Goal: Transaction & Acquisition: Purchase product/service

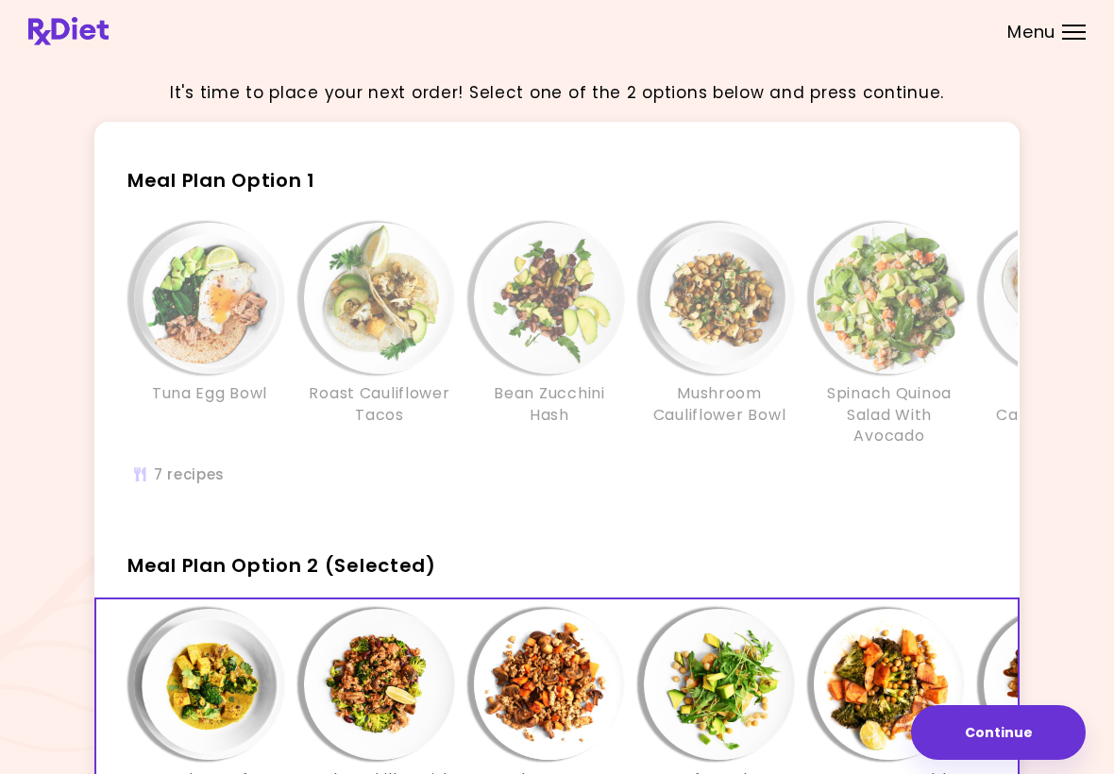
click at [954, 485] on div "Tuna Egg Bowl Roast Cauliflower Tacos Bean Zucchini Hash Mushroom Cauliflower B…" at bounding box center [719, 363] width 1246 height 301
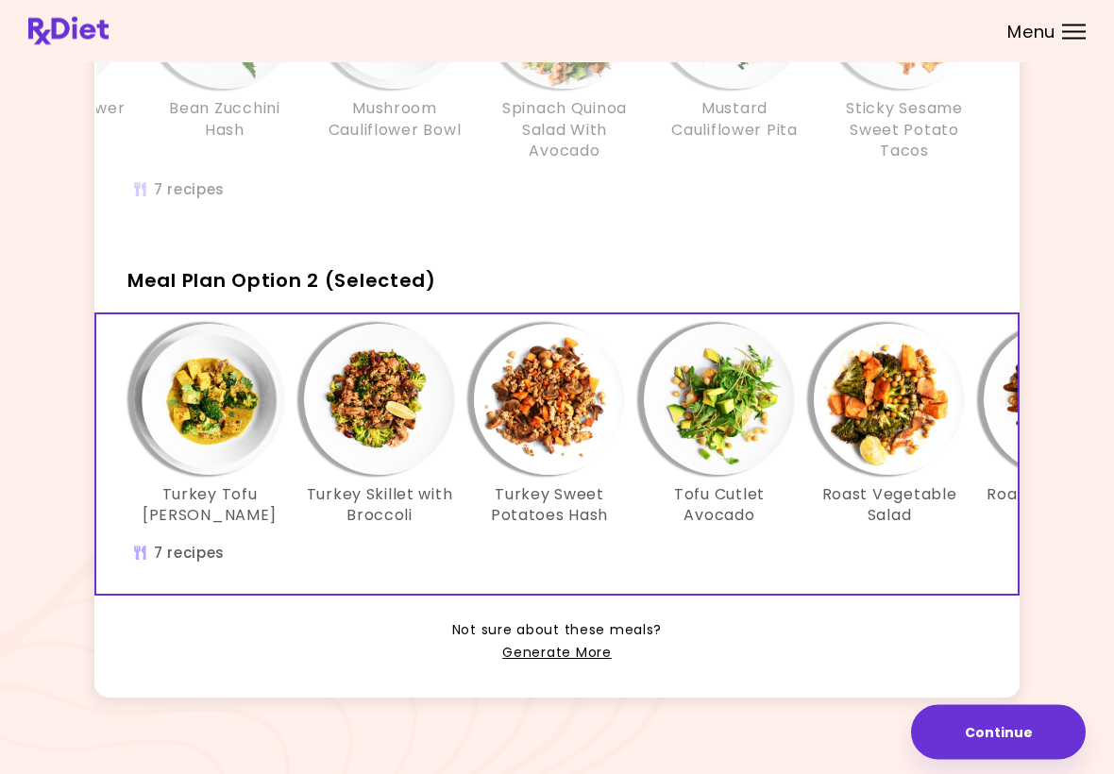
scroll to position [291, 0]
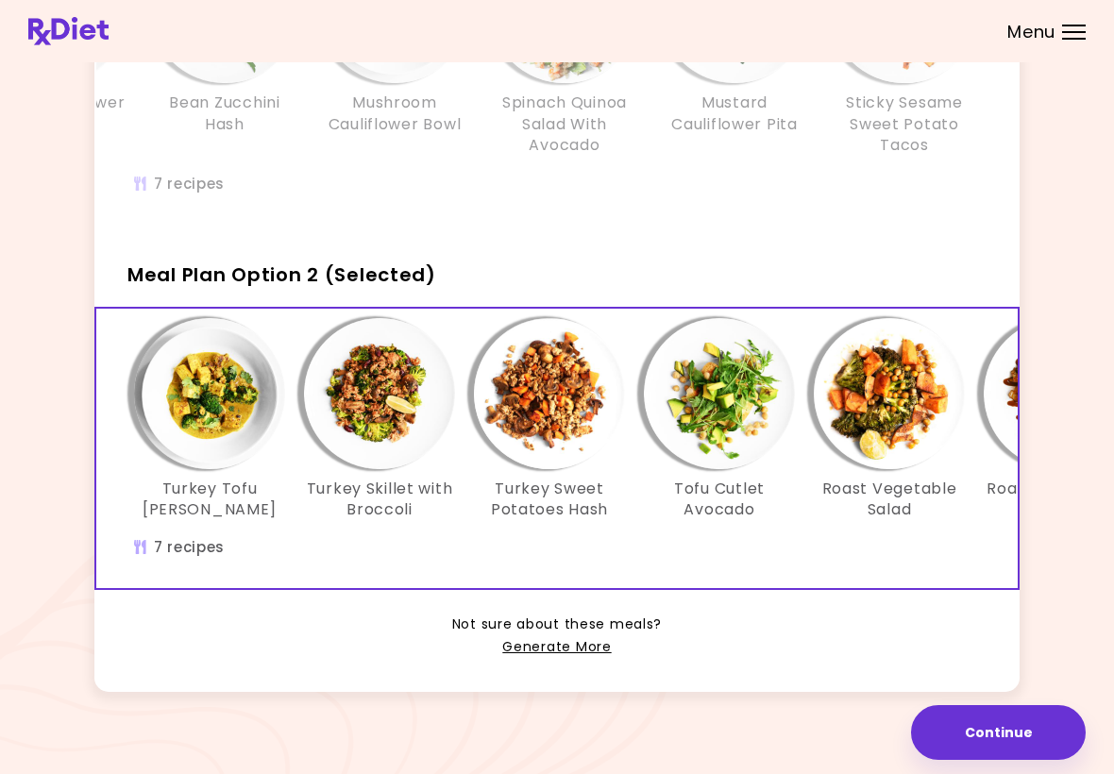
click at [581, 640] on link "Generate More" at bounding box center [556, 647] width 109 height 23
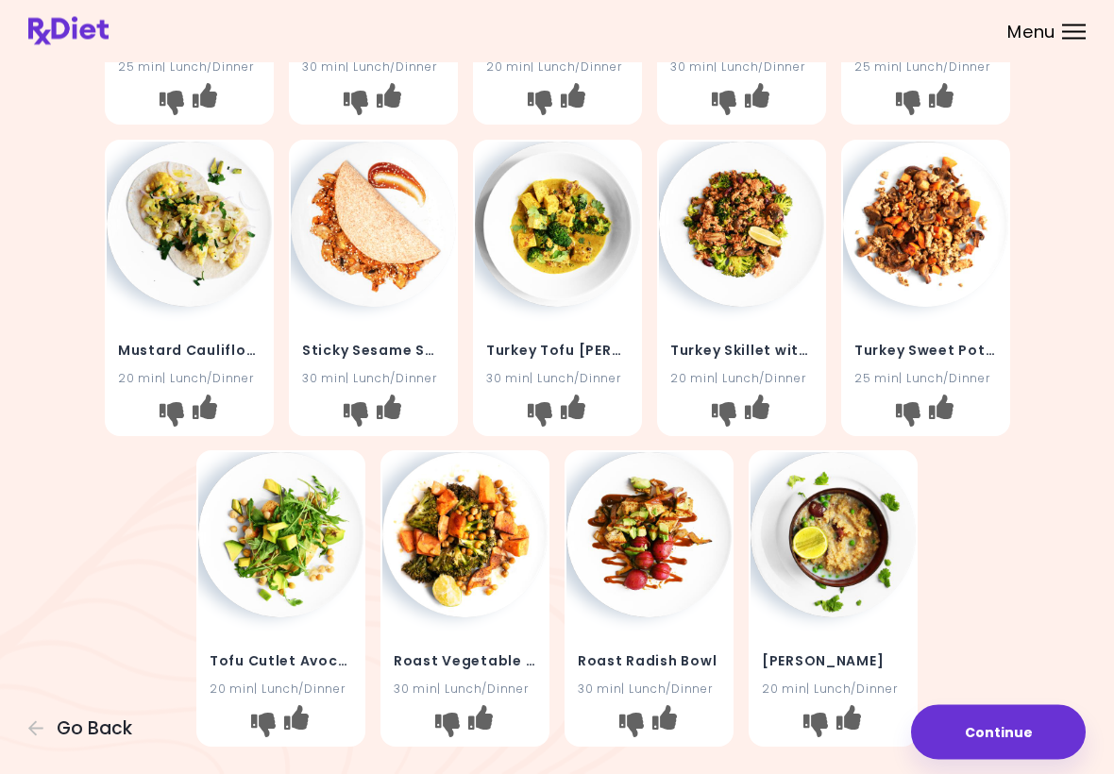
scroll to position [288, 0]
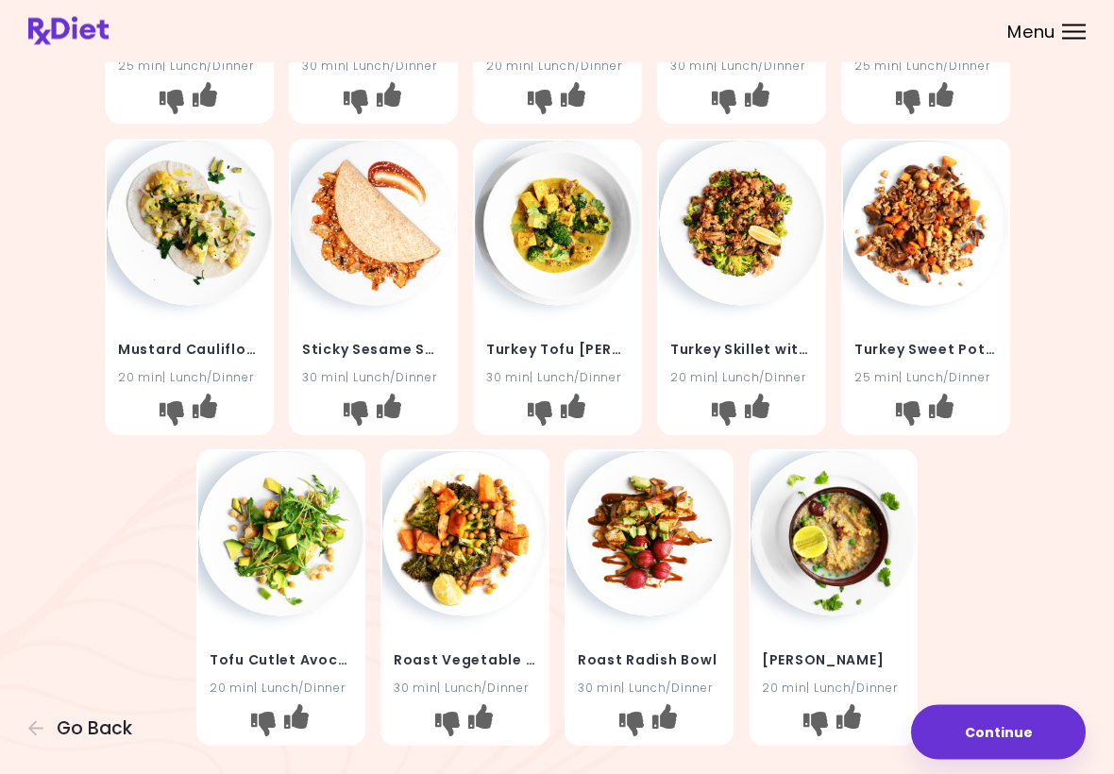
click at [940, 361] on h4 "Turkey Sweet Potatoes Hash" at bounding box center [925, 350] width 143 height 30
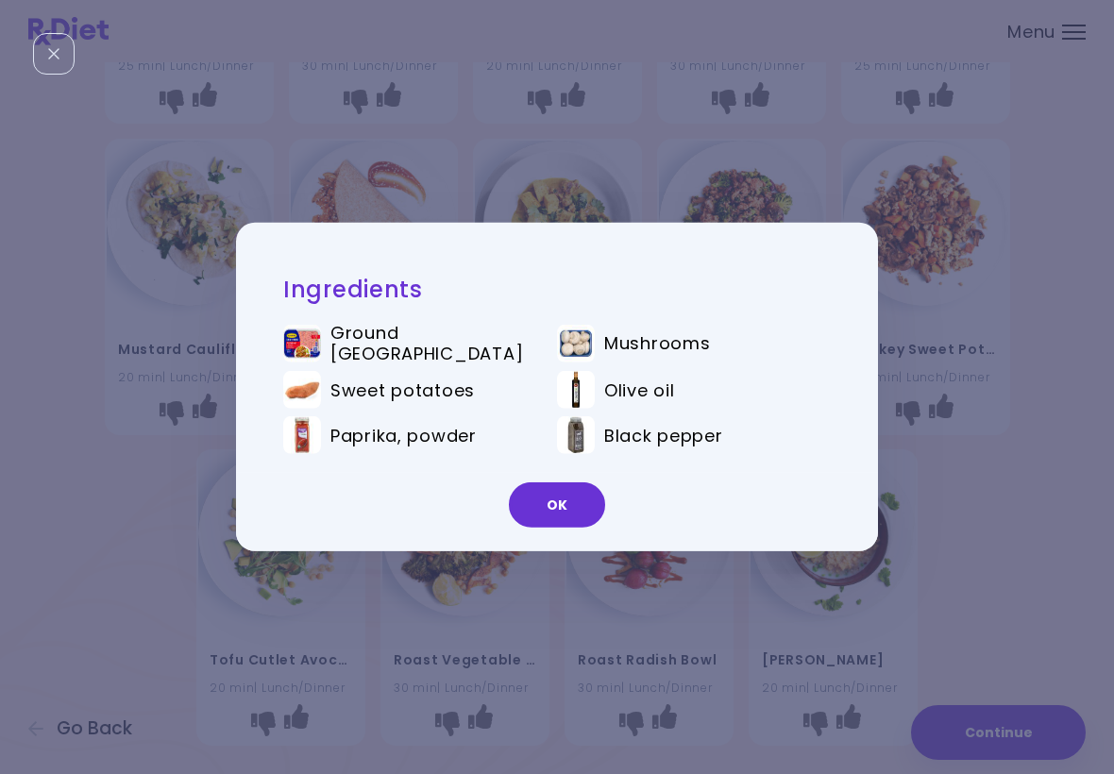
click at [558, 496] on button "OK" at bounding box center [557, 504] width 96 height 45
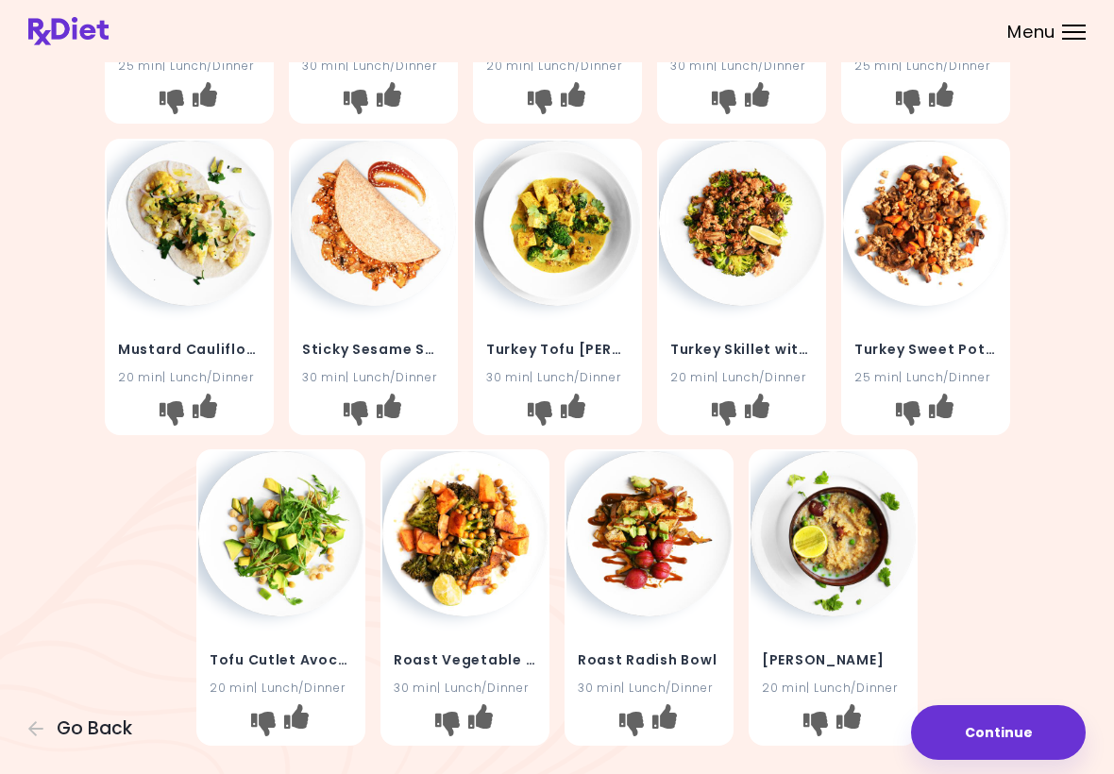
click at [399, 253] on img at bounding box center [373, 223] width 165 height 165
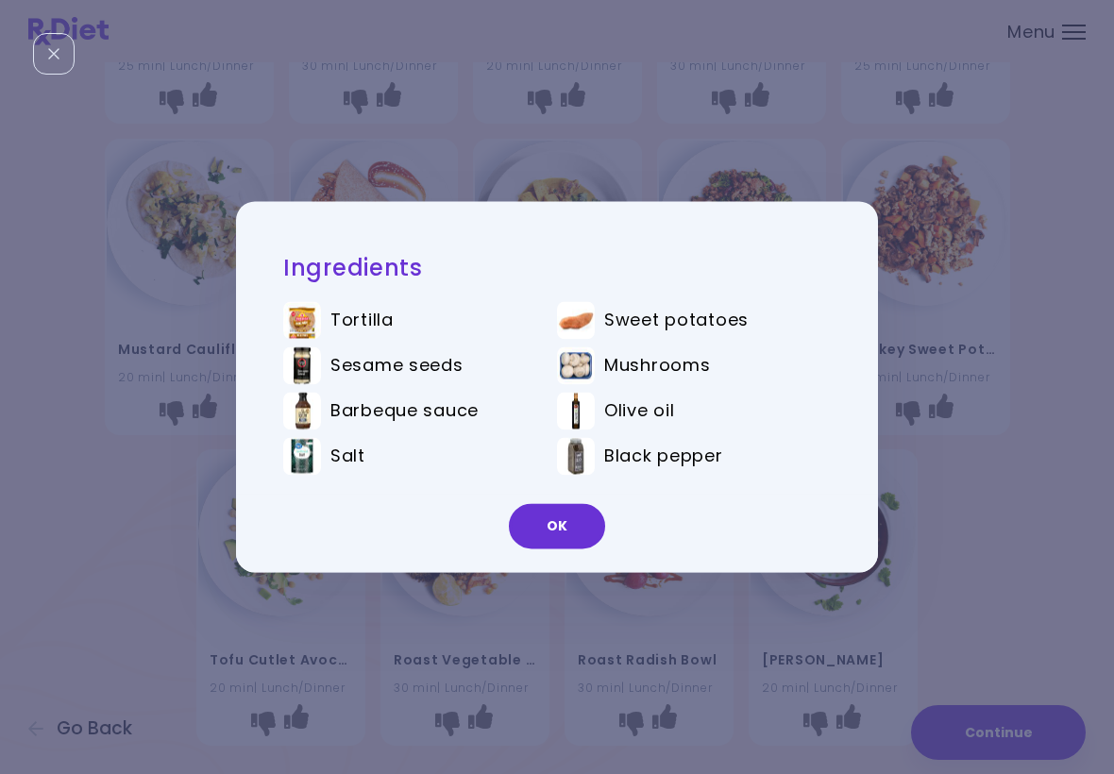
click at [582, 518] on button "OK" at bounding box center [557, 526] width 96 height 45
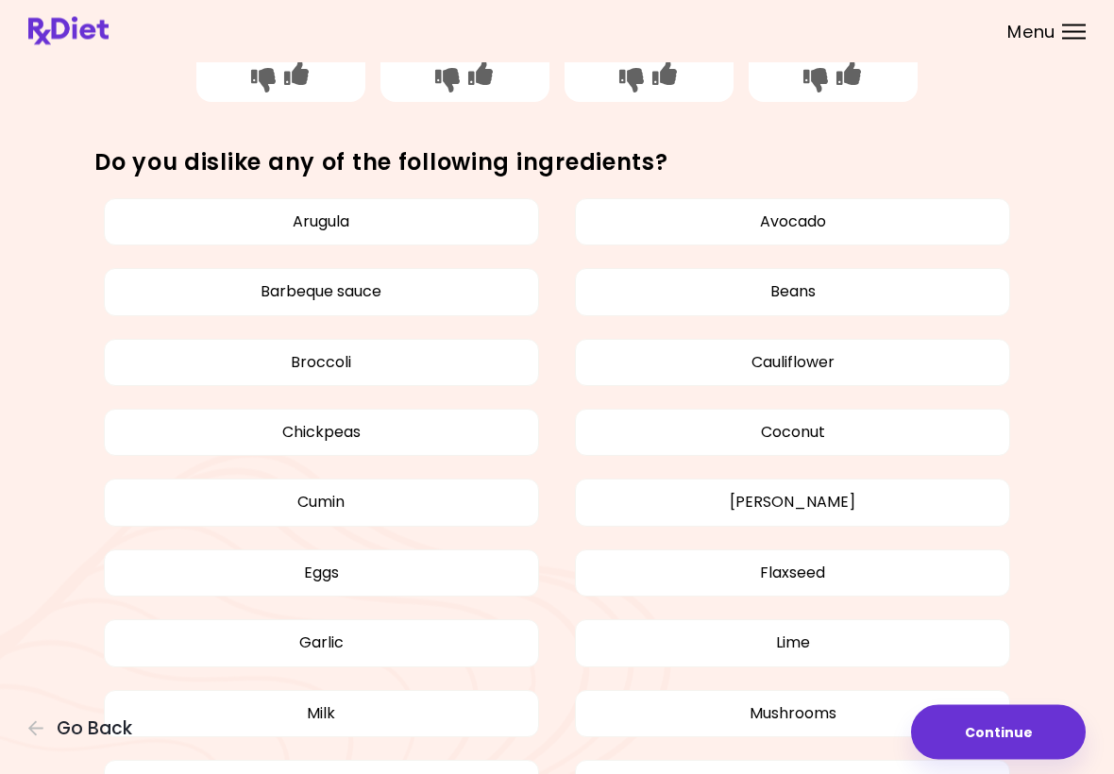
scroll to position [932, 0]
click at [354, 580] on button "Eggs" at bounding box center [321, 573] width 435 height 47
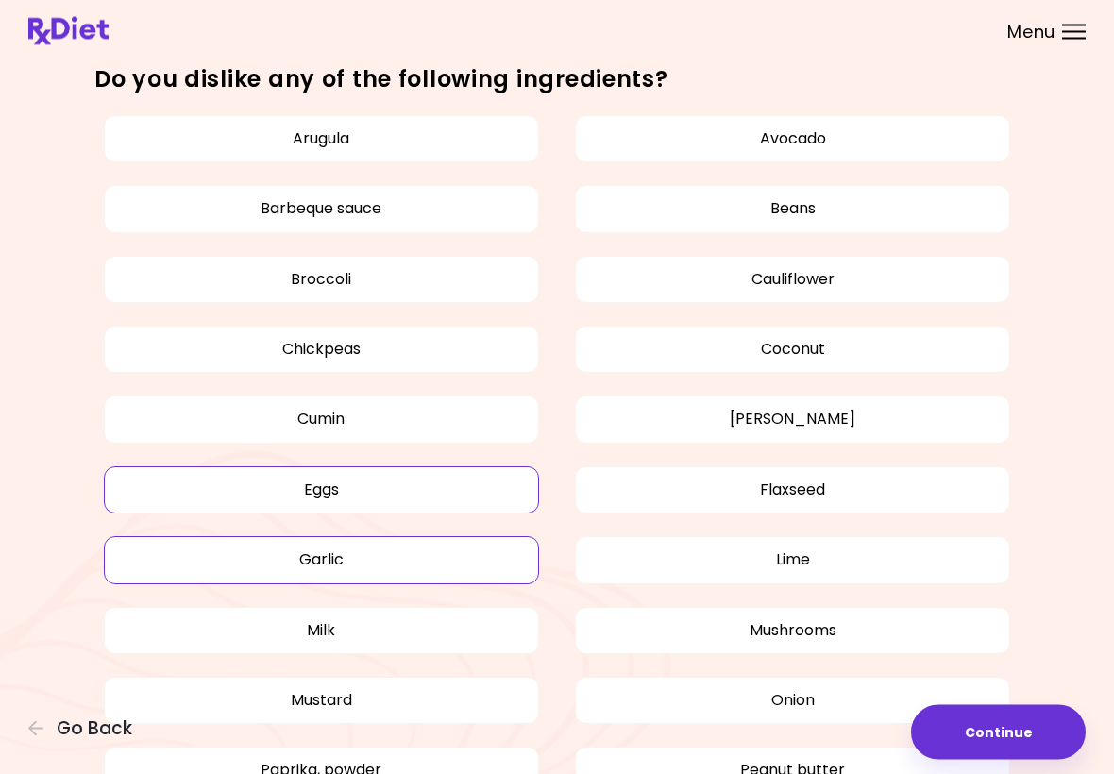
click at [424, 568] on button "Garlic" at bounding box center [321, 560] width 435 height 47
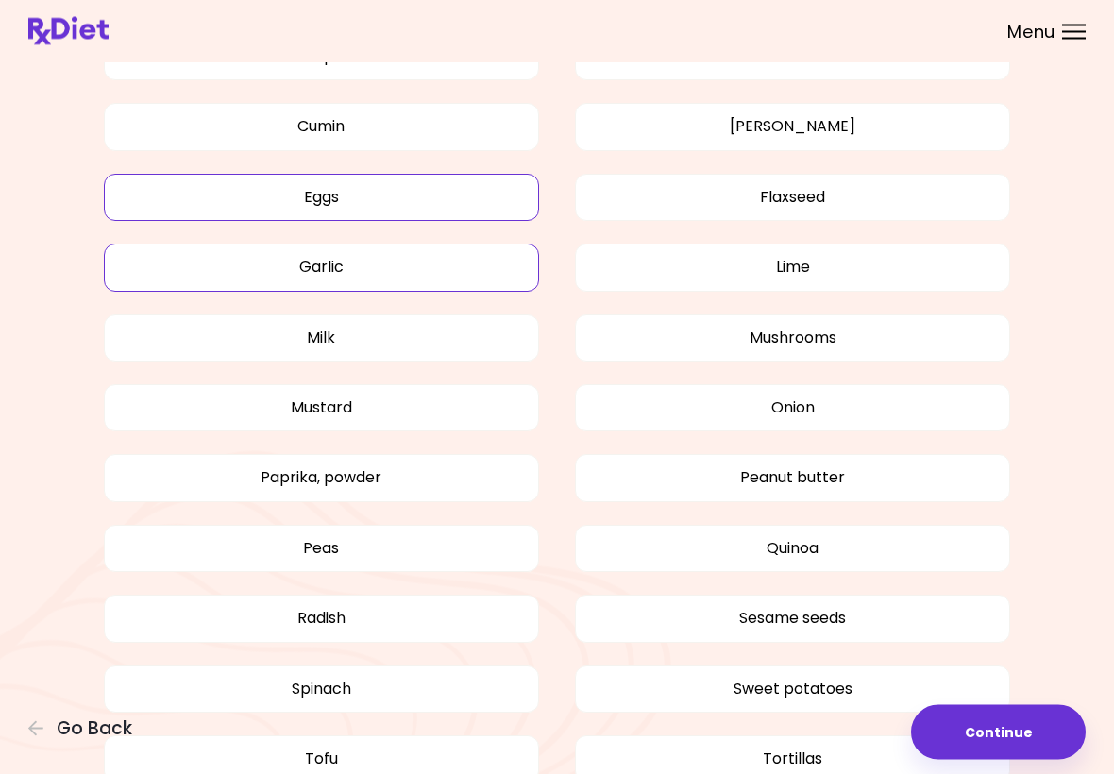
click at [417, 612] on button "Radish" at bounding box center [321, 619] width 435 height 47
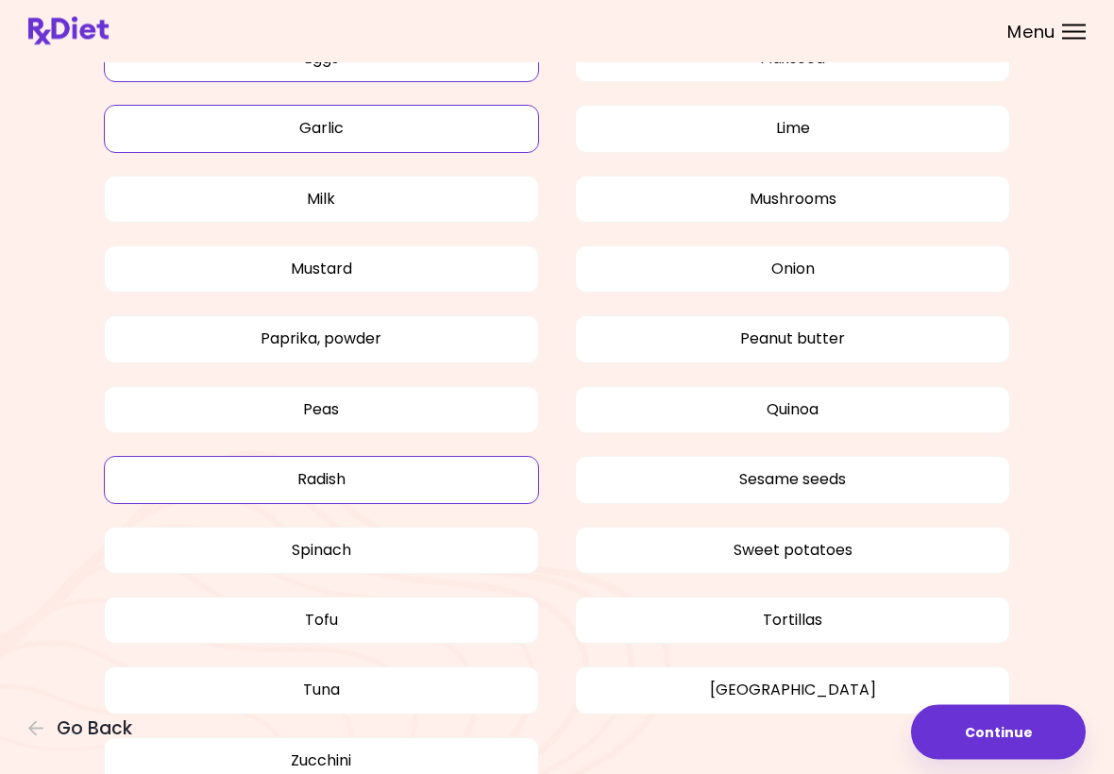
scroll to position [1449, 0]
click at [428, 615] on button "Tofu" at bounding box center [321, 618] width 435 height 47
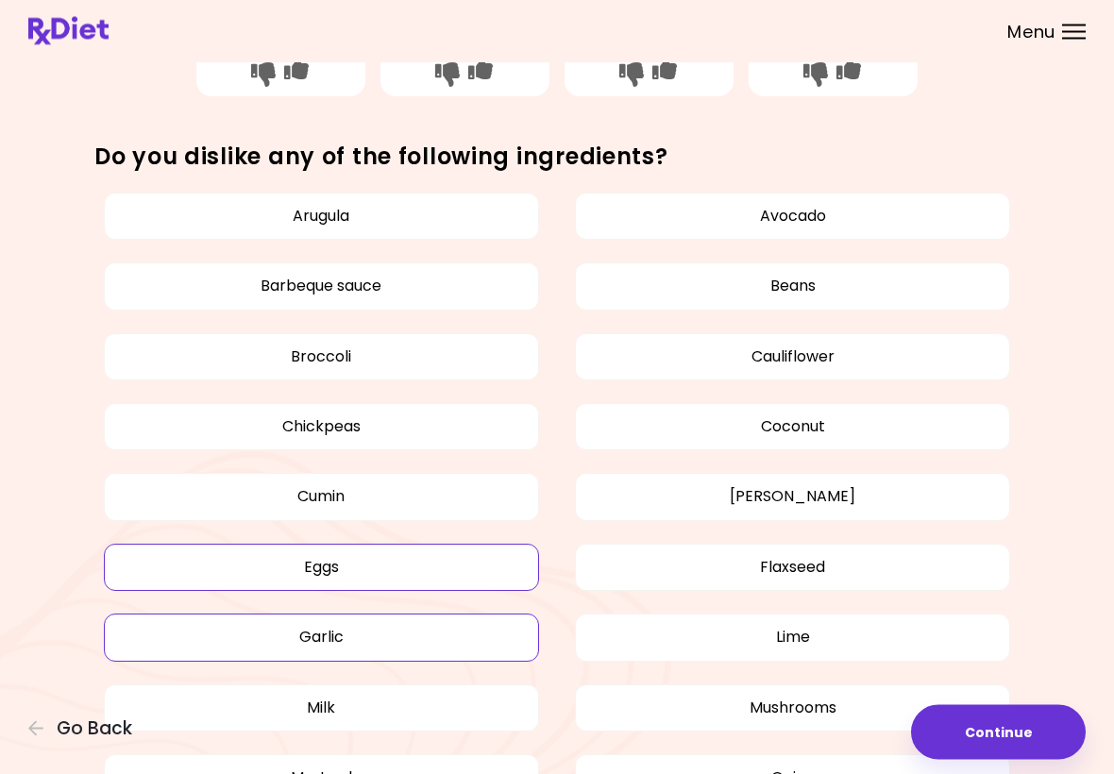
scroll to position [933, 0]
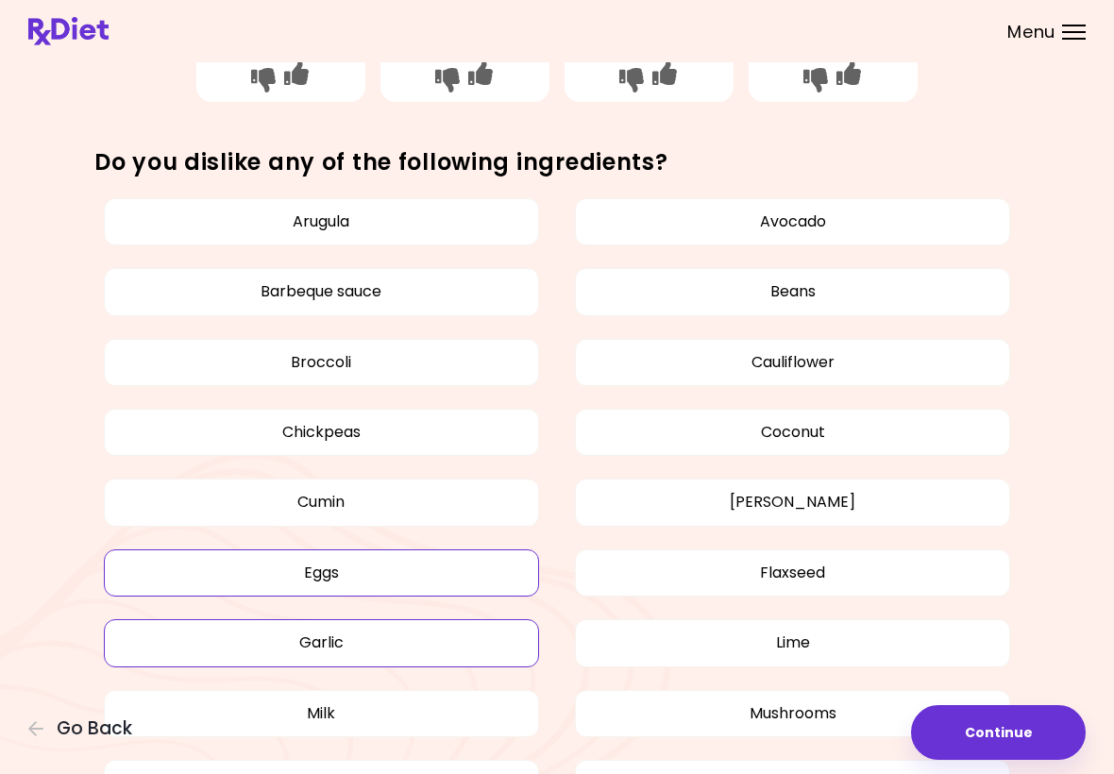
click at [843, 356] on button "Cauliflower" at bounding box center [792, 362] width 435 height 47
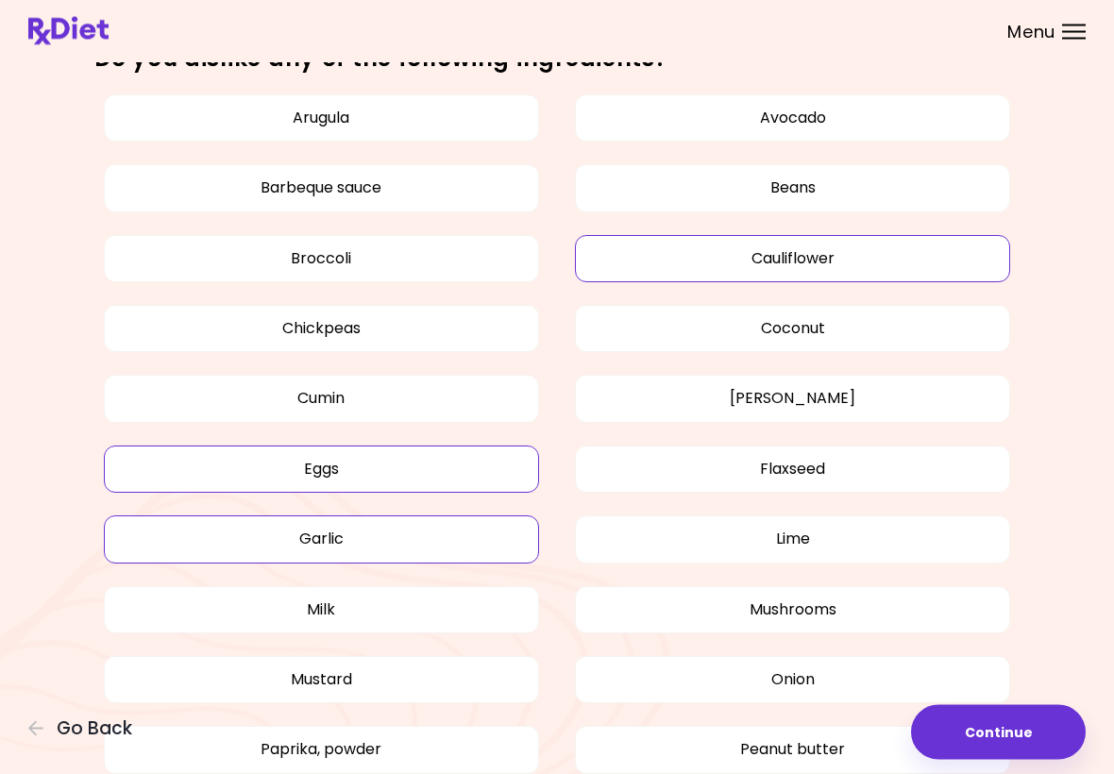
scroll to position [1058, 0]
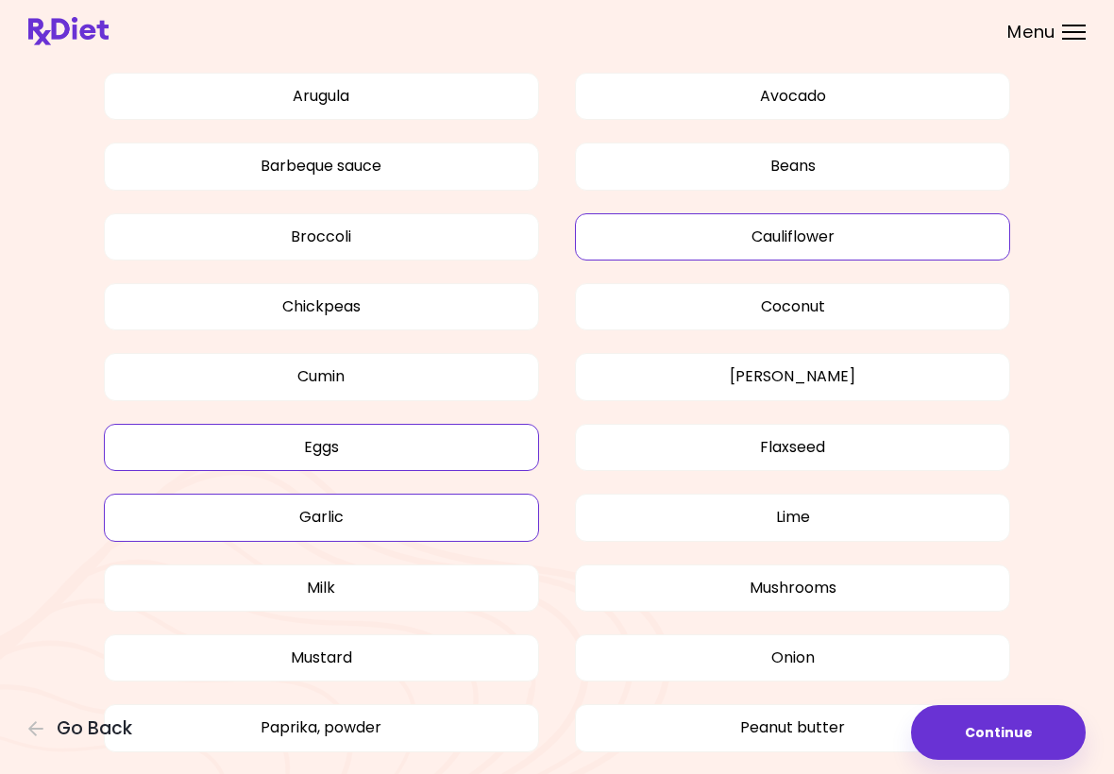
click at [871, 376] on button "[PERSON_NAME]" at bounding box center [792, 376] width 435 height 47
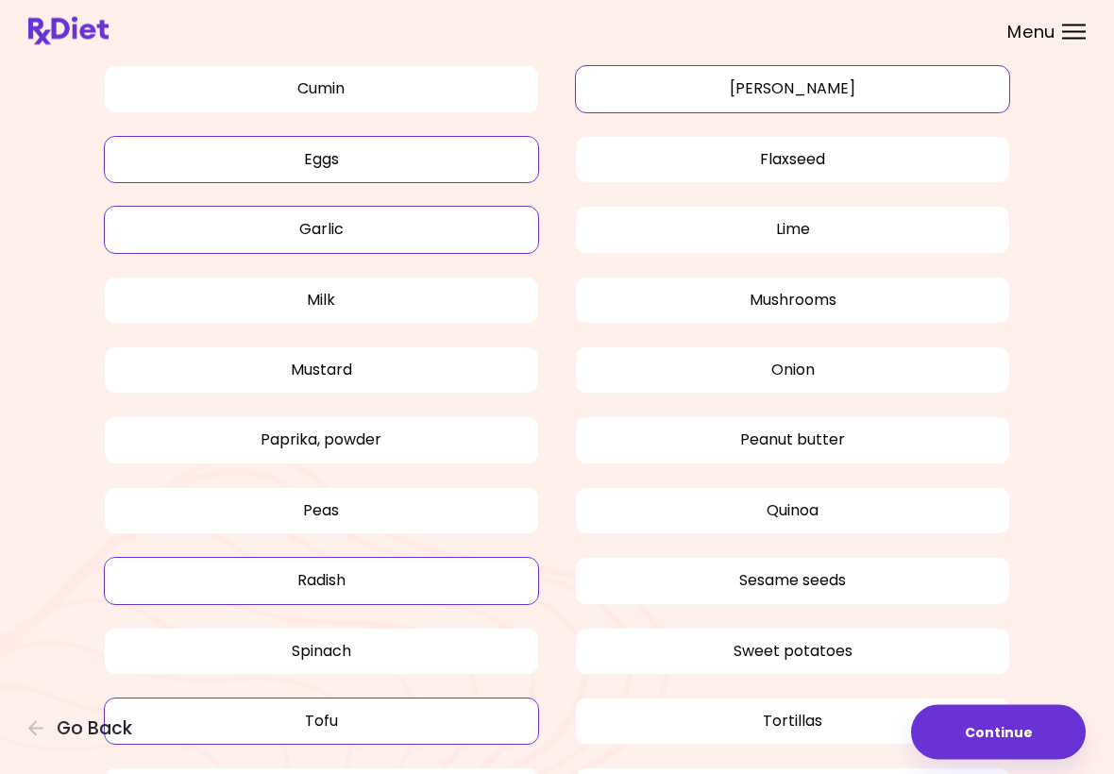
scroll to position [1346, 0]
click at [871, 361] on button "Onion" at bounding box center [792, 369] width 435 height 47
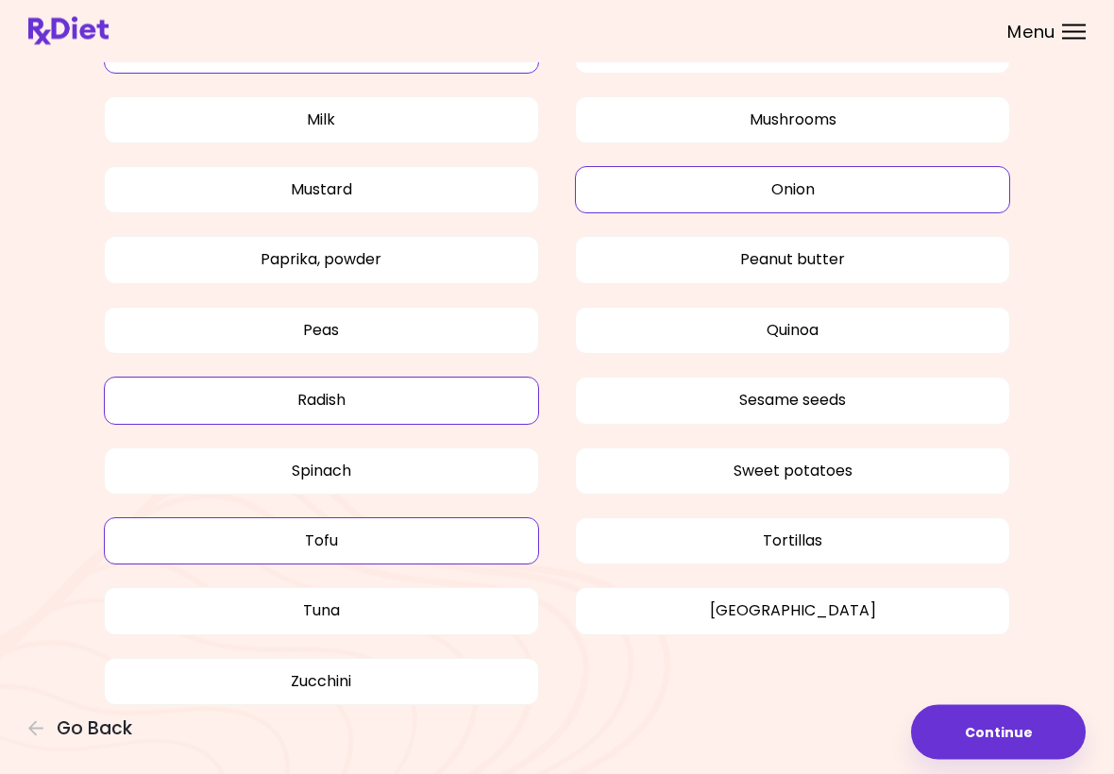
scroll to position [1546, 0]
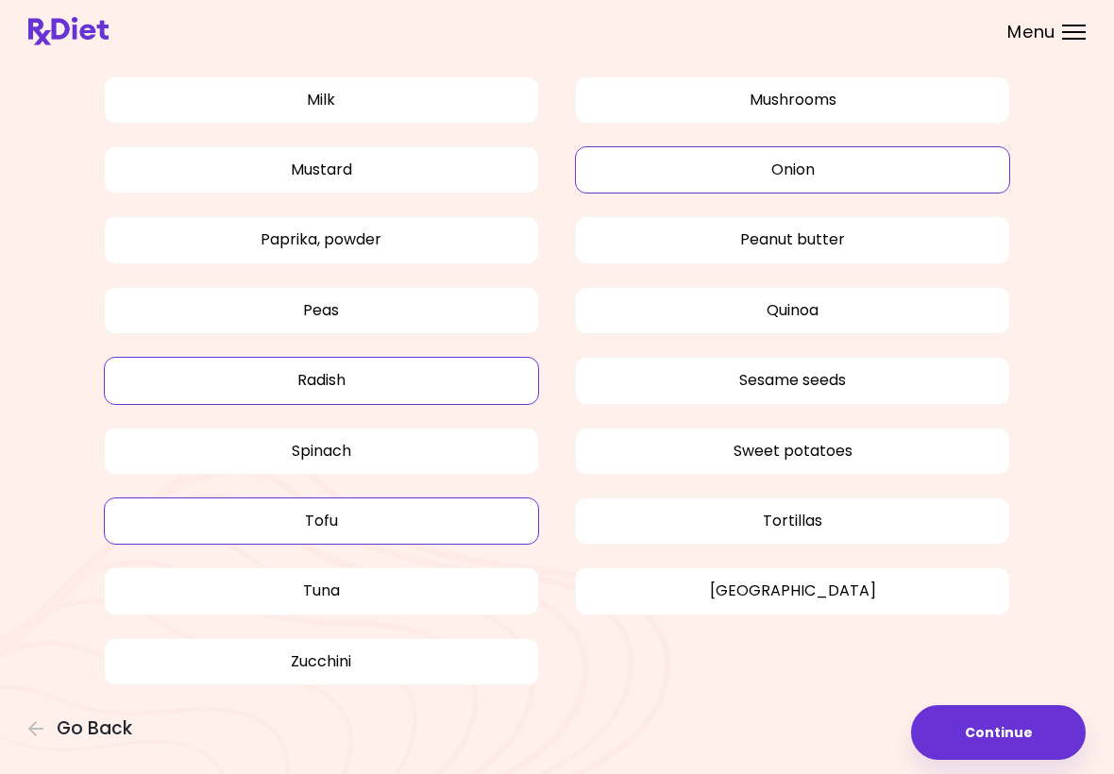
click at [1006, 722] on button "Continue" at bounding box center [998, 732] width 175 height 55
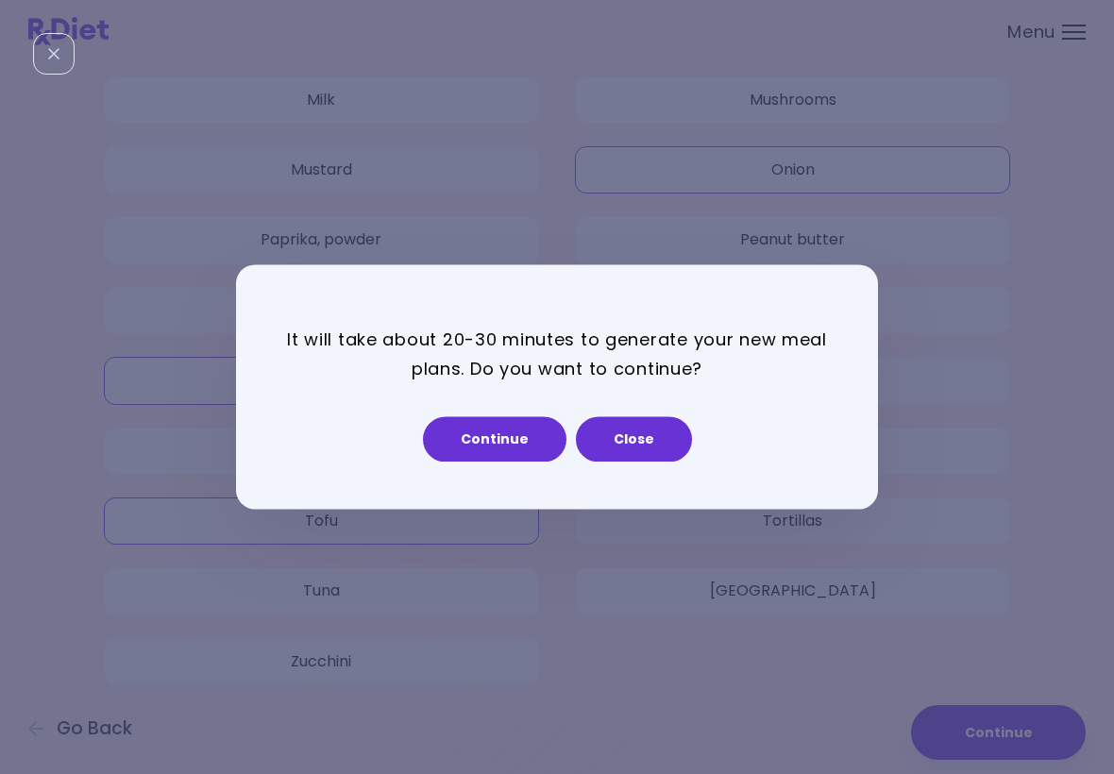
click at [628, 439] on button "Close" at bounding box center [634, 439] width 116 height 45
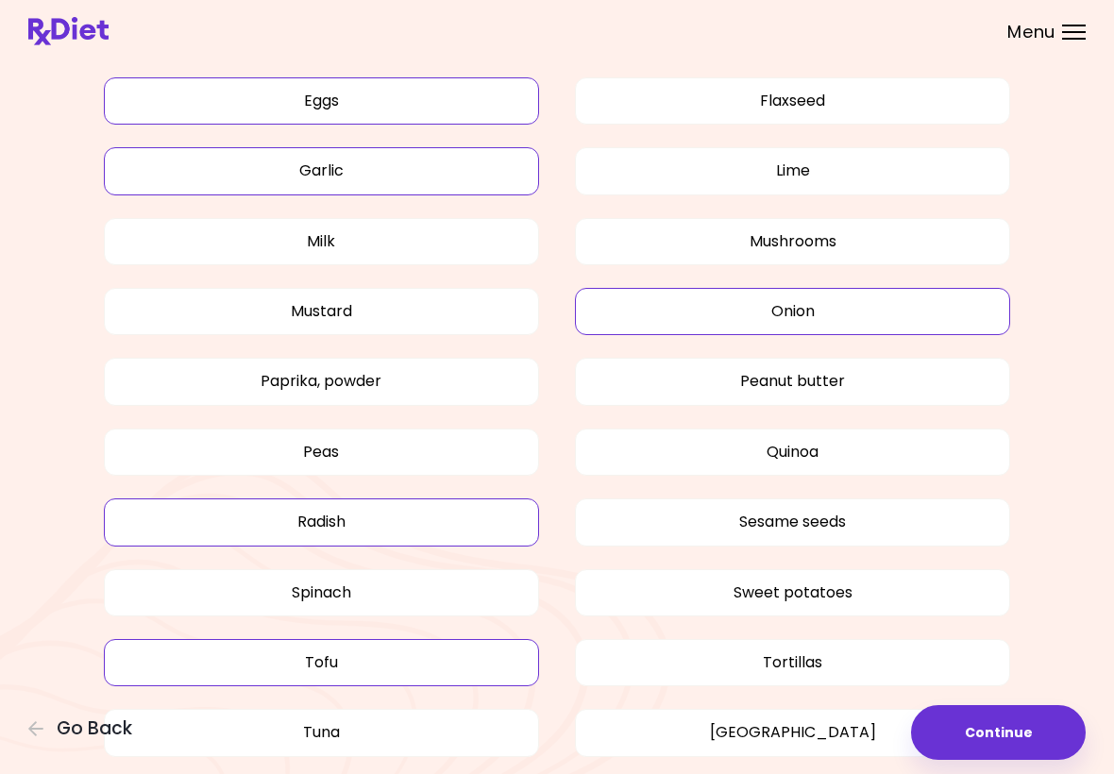
scroll to position [1399, 0]
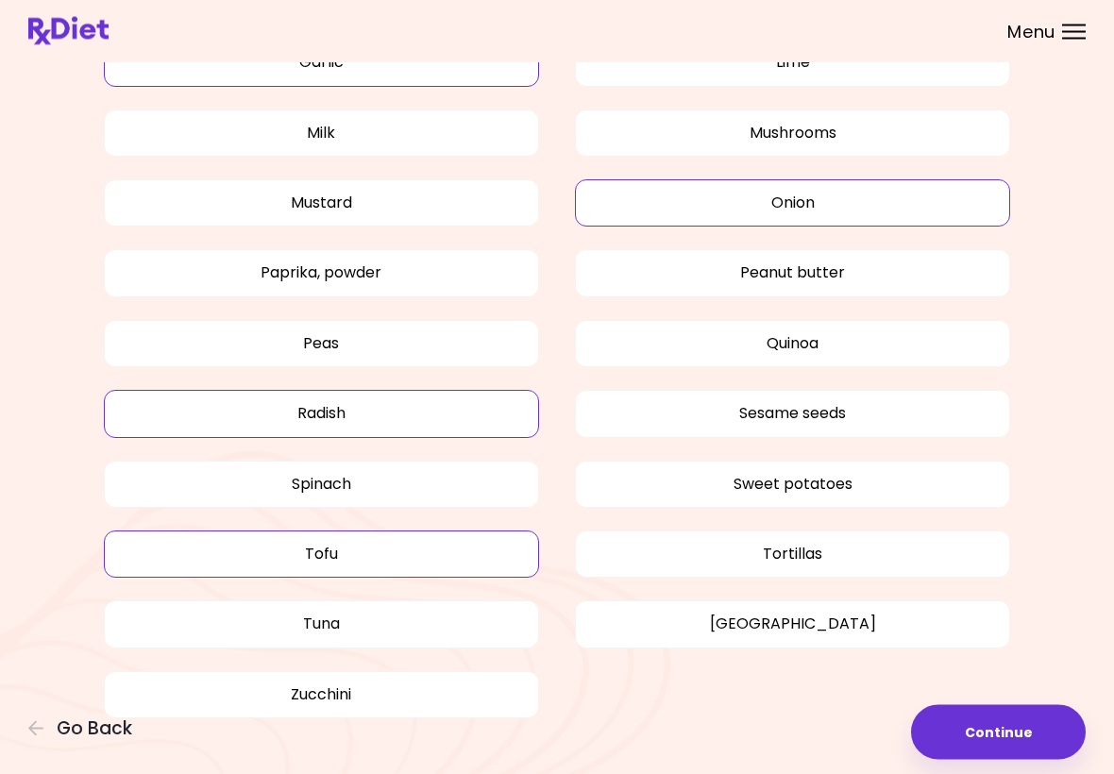
click at [380, 619] on button "Tuna" at bounding box center [321, 624] width 435 height 47
click at [974, 721] on button "Continue" at bounding box center [998, 732] width 175 height 55
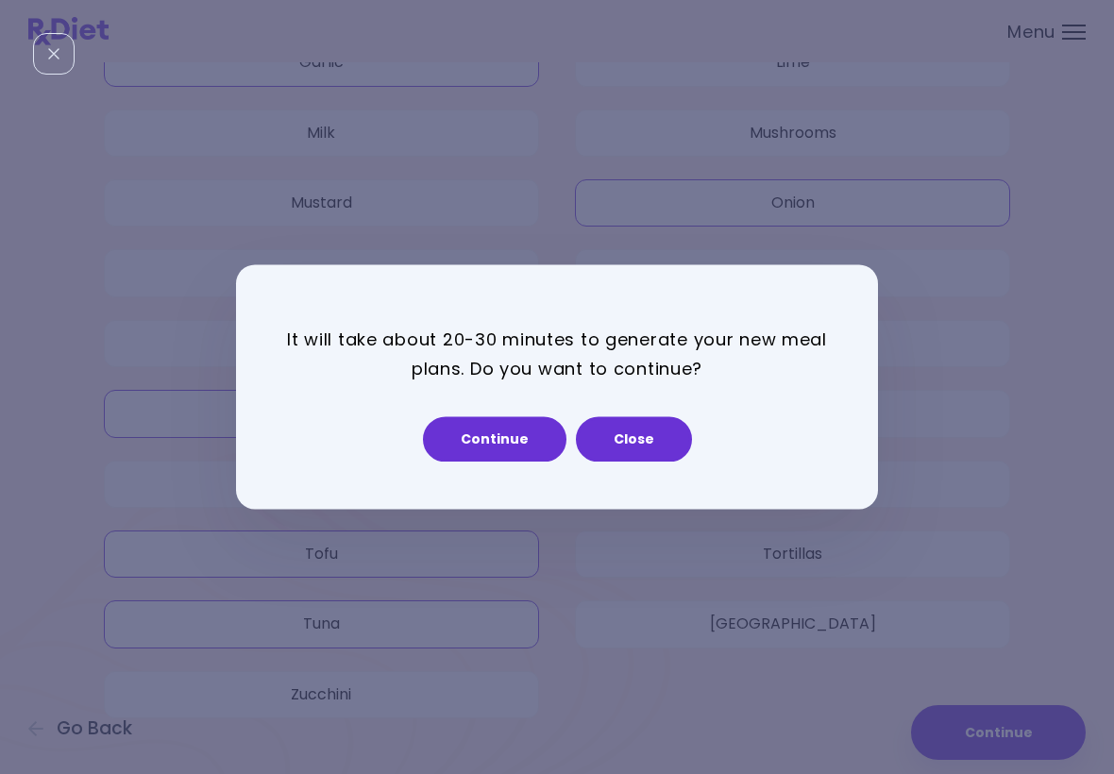
click at [515, 453] on button "Continue" at bounding box center [494, 439] width 143 height 45
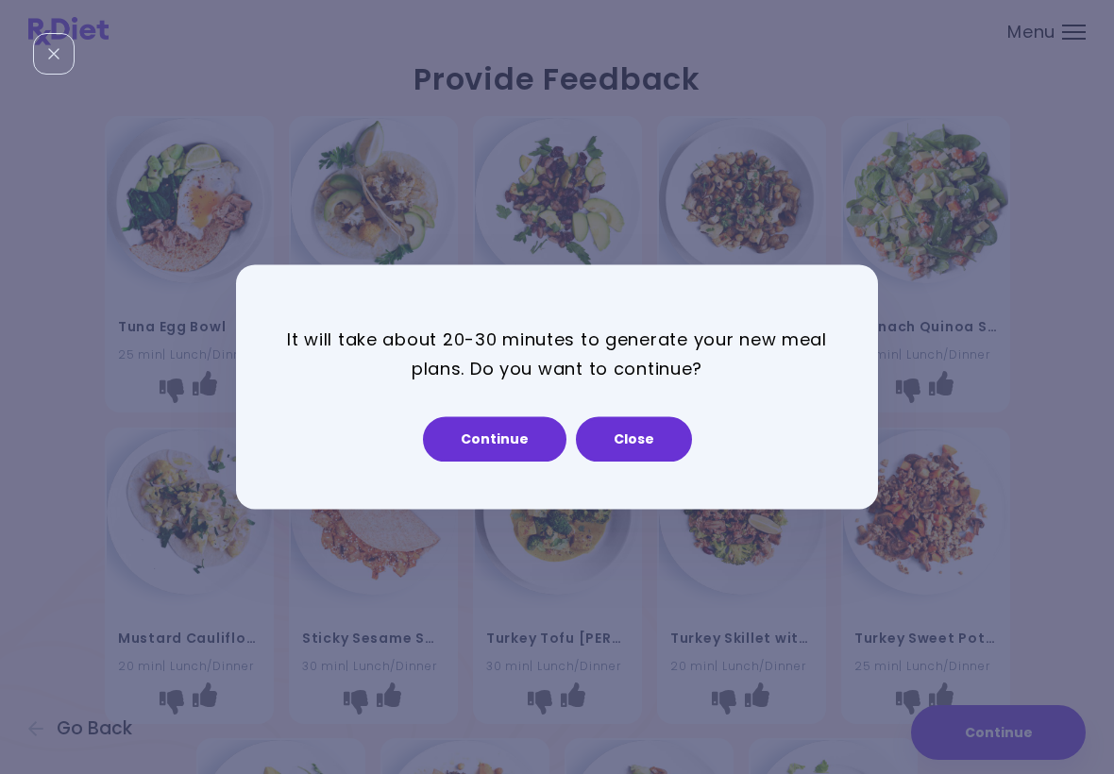
select select "*"
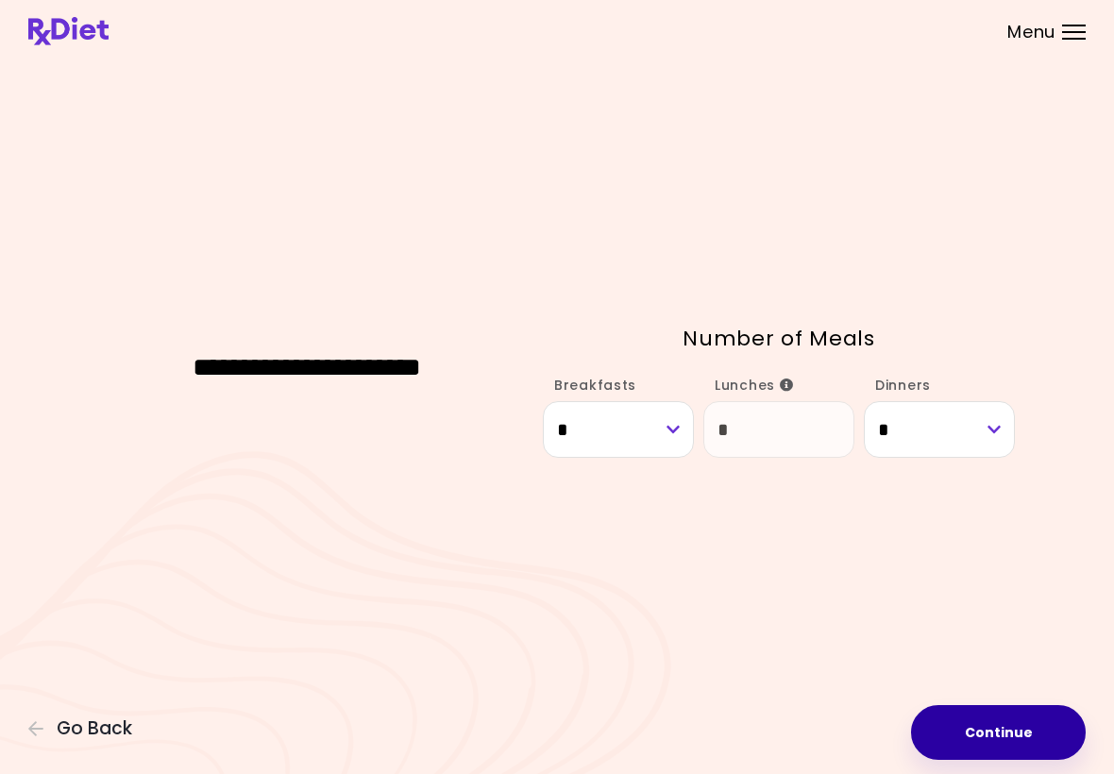
click at [993, 730] on button "Continue" at bounding box center [998, 732] width 175 height 55
